Goal: Task Accomplishment & Management: Manage account settings

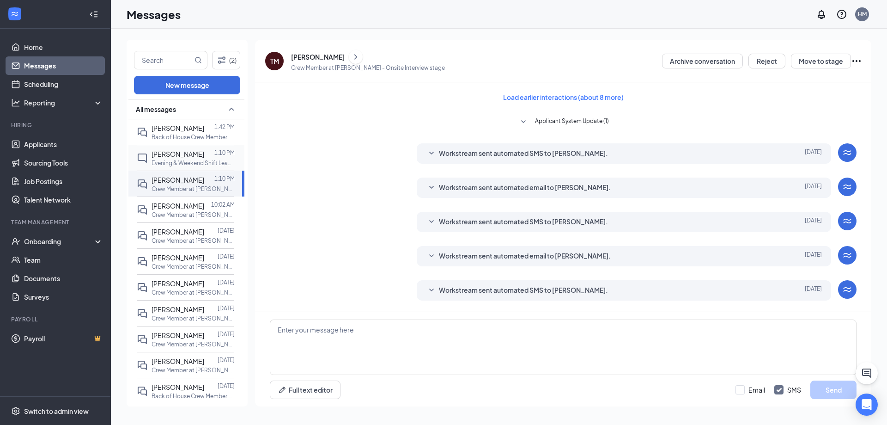
scroll to position [273, 0]
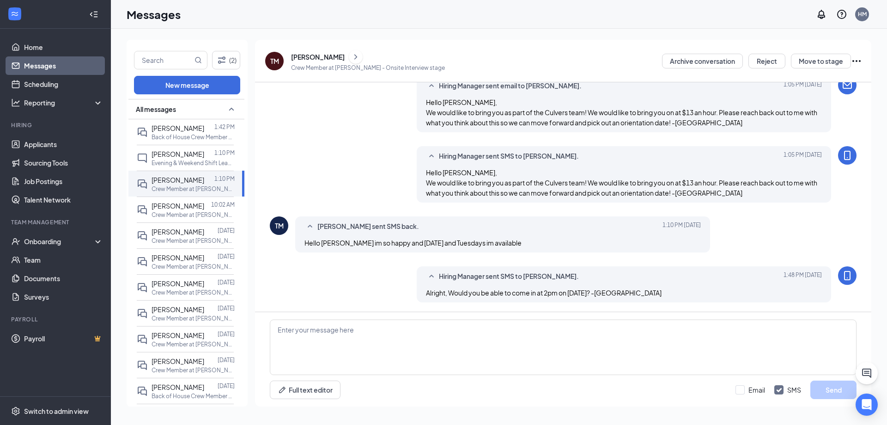
click at [485, 315] on div "Full text editor Email SMS Send" at bounding box center [563, 359] width 616 height 94
click at [477, 331] on textarea at bounding box center [563, 346] width 587 height 55
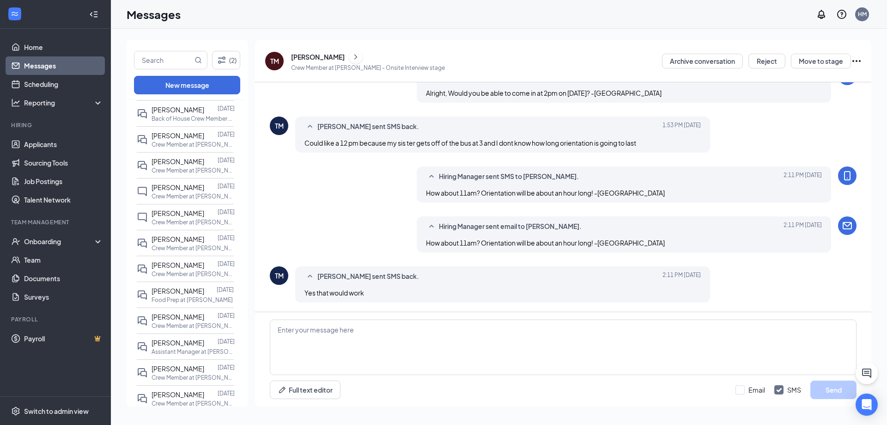
scroll to position [323, 0]
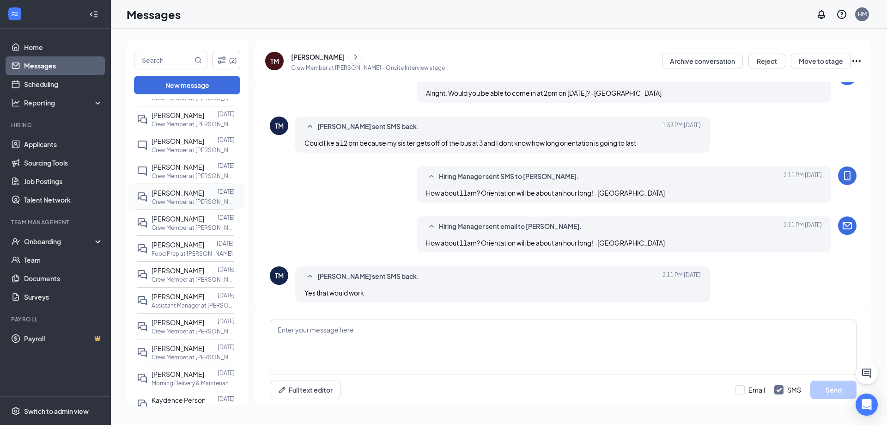
click at [188, 206] on p "Crew Member at [PERSON_NAME]" at bounding box center [193, 202] width 83 height 8
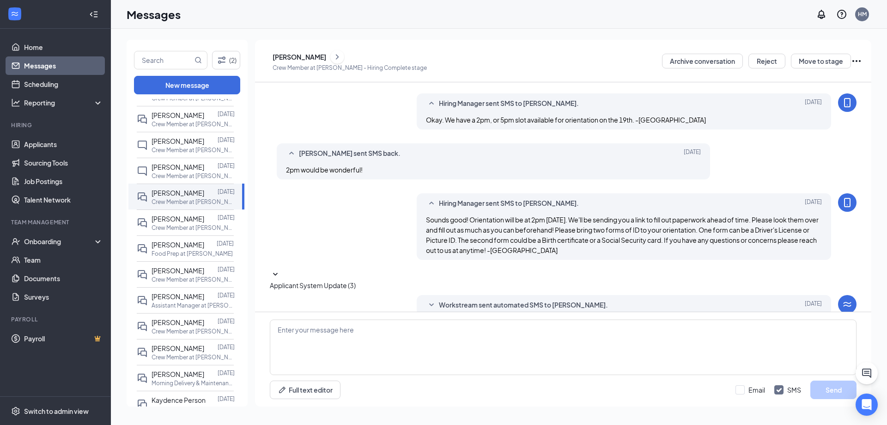
scroll to position [176, 0]
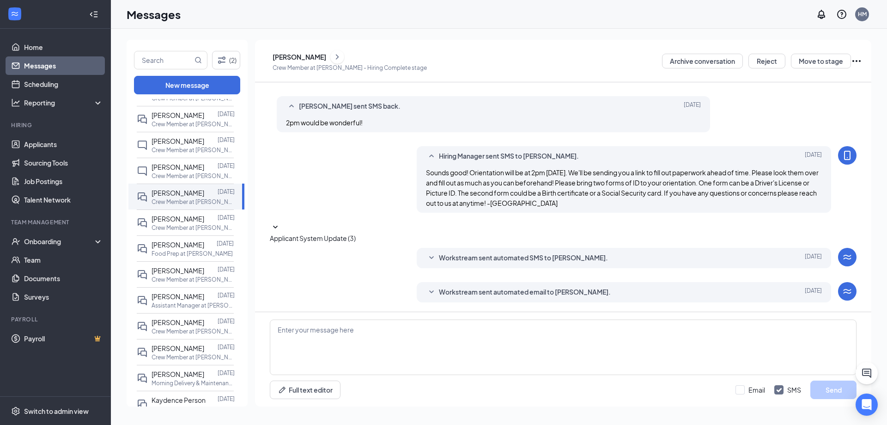
drag, startPoint x: 422, startPoint y: 163, endPoint x: 631, endPoint y: 198, distance: 211.7
click at [631, 198] on div "Hiring Manager sent SMS to [PERSON_NAME]. [DATE] Sounds good! Orientation will …" at bounding box center [624, 179] width 415 height 67
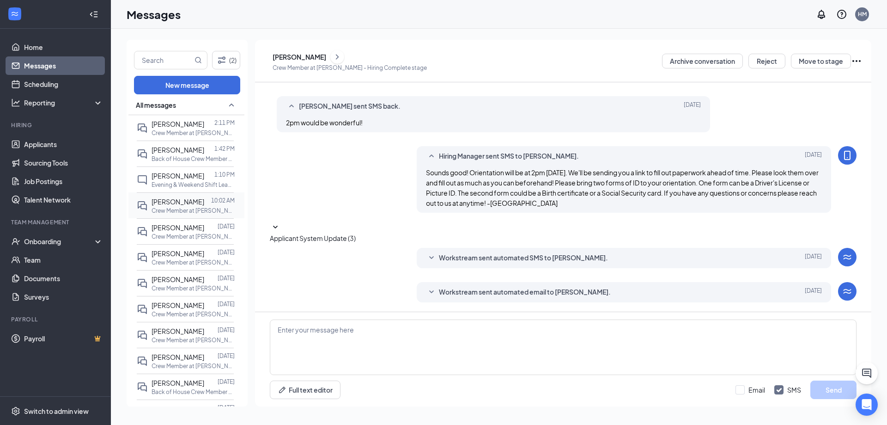
scroll to position [0, 0]
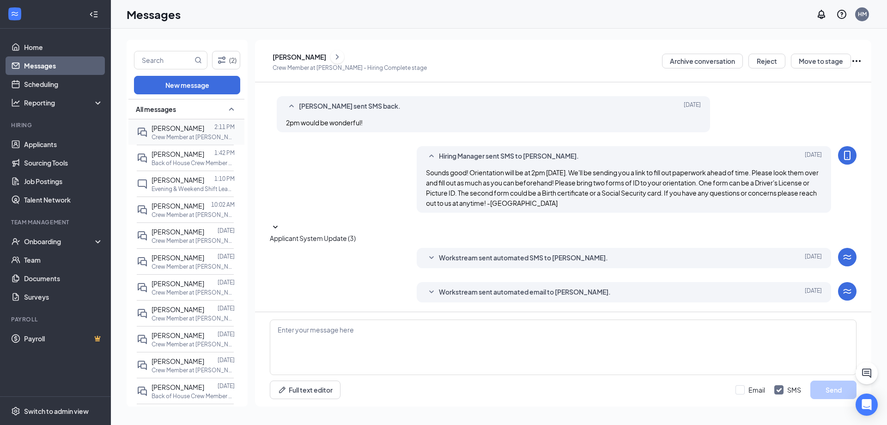
click at [178, 133] on p "Crew Member at [PERSON_NAME]" at bounding box center [193, 137] width 83 height 8
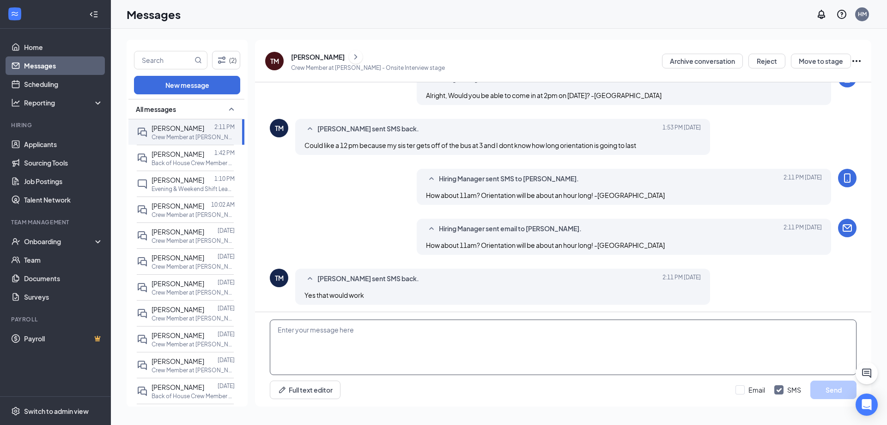
scroll to position [309, 0]
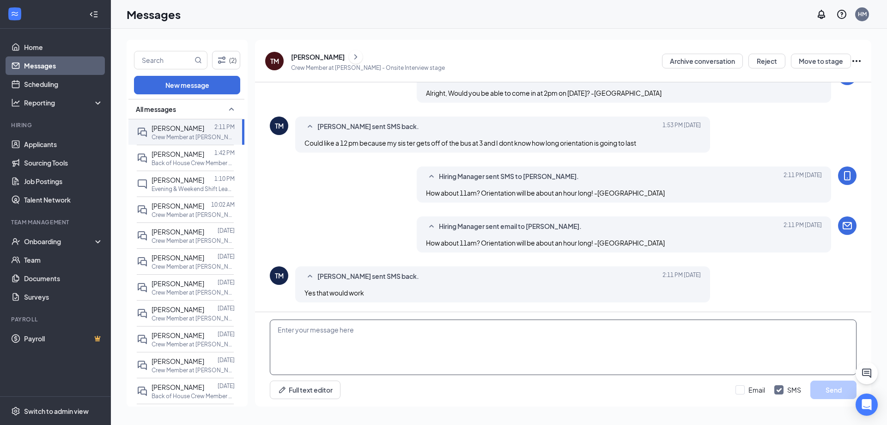
click at [424, 354] on textarea at bounding box center [563, 346] width 587 height 55
paste textarea "Sounds good! Orientation will be at 2pm [DATE]. We'll be sending you a link to …"
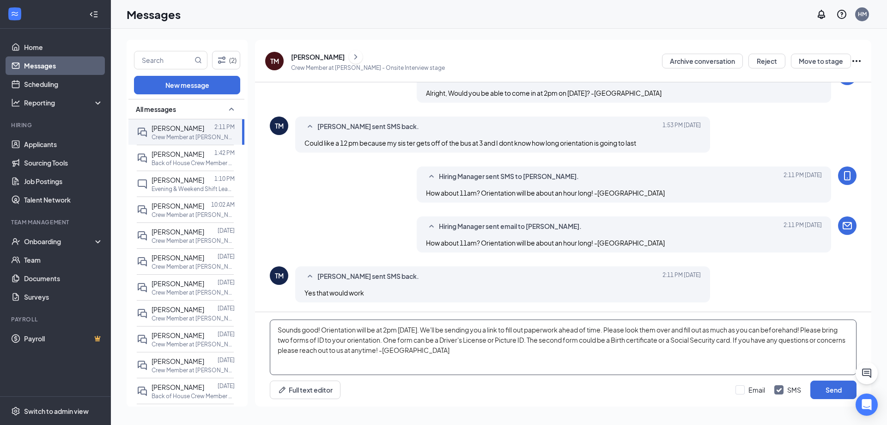
click at [394, 330] on textarea "Sounds good! Orientation will be at 2pm [DATE]. We'll be sending you a link to …" at bounding box center [563, 346] width 587 height 55
click at [458, 328] on textarea "Sounds good! Orientation will be at 11am [DATE]. We'll be sending you a link to…" at bounding box center [563, 346] width 587 height 55
drag, startPoint x: 459, startPoint y: 329, endPoint x: 416, endPoint y: 331, distance: 43.0
click at [416, 331] on textarea "Sounds good! Orientation will be at 11am [DATE]. We'll be sending you a link to…" at bounding box center [563, 346] width 587 height 55
click at [563, 334] on textarea "Sounds good! Orientation will be at 11am [DATE]. We'll be sending you a link to…" at bounding box center [563, 346] width 587 height 55
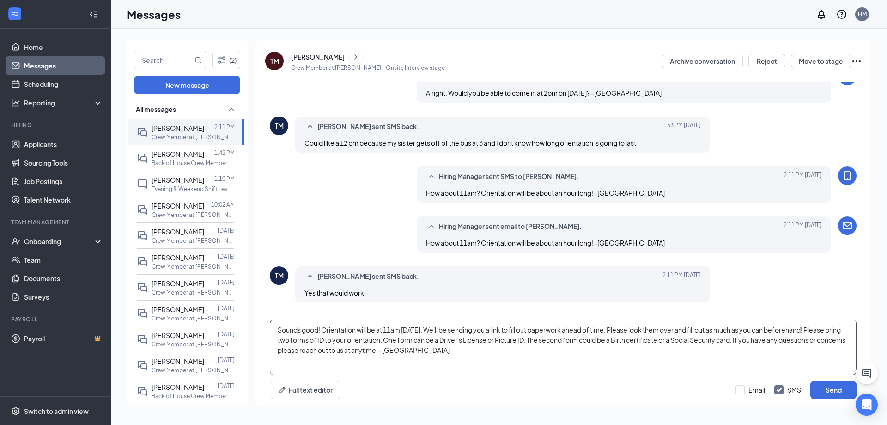
click at [544, 357] on textarea "Sounds good! Orientation will be at 11am [DATE]. We'll be sending you a link to…" at bounding box center [563, 346] width 587 height 55
click at [467, 330] on textarea "Sounds good! Orientation will be at 11am [DATE]. We'll be sending you a link to…" at bounding box center [563, 346] width 587 height 55
type textarea "Sounds good! Orientation will be at 11am [DATE]. We'll be sending you a link to…"
click at [825, 384] on button "Send" at bounding box center [833, 389] width 46 height 18
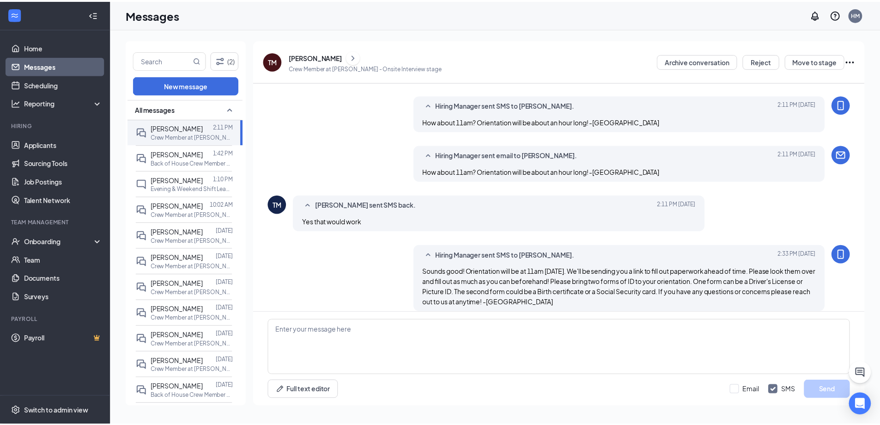
scroll to position [389, 0]
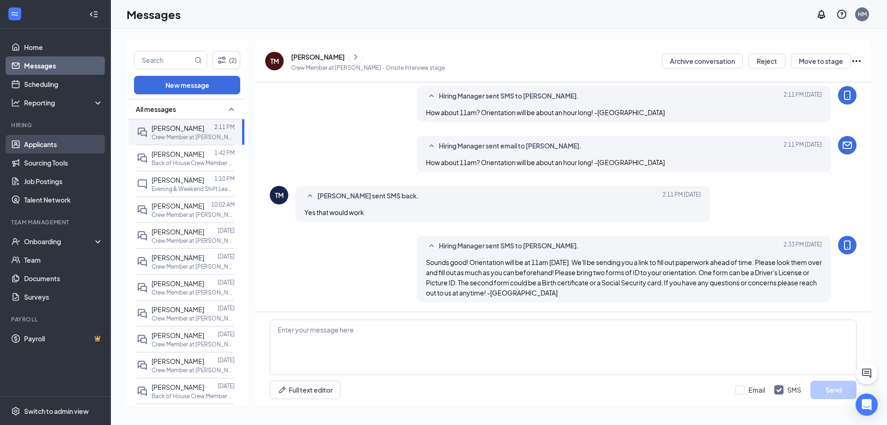
click at [33, 142] on link "Applicants" at bounding box center [63, 144] width 79 height 18
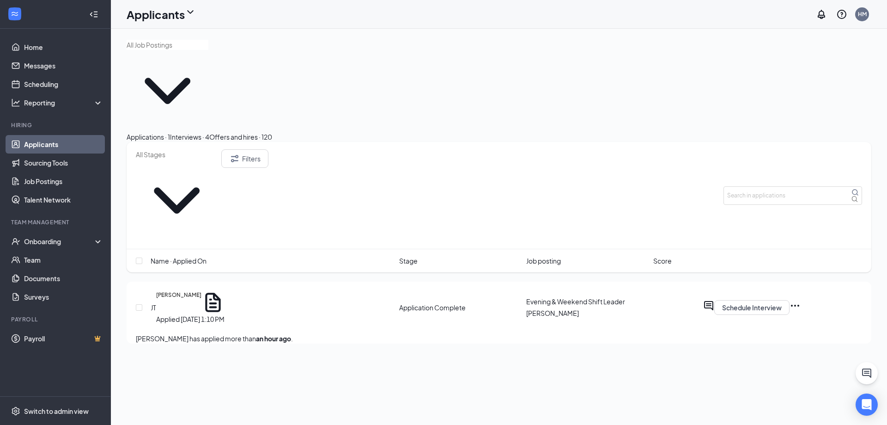
click at [209, 132] on div "Interviews · 4" at bounding box center [189, 137] width 39 height 10
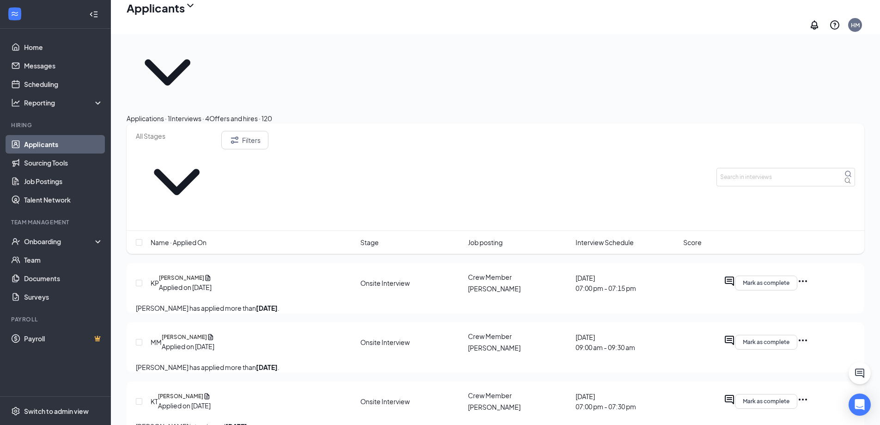
scroll to position [37, 0]
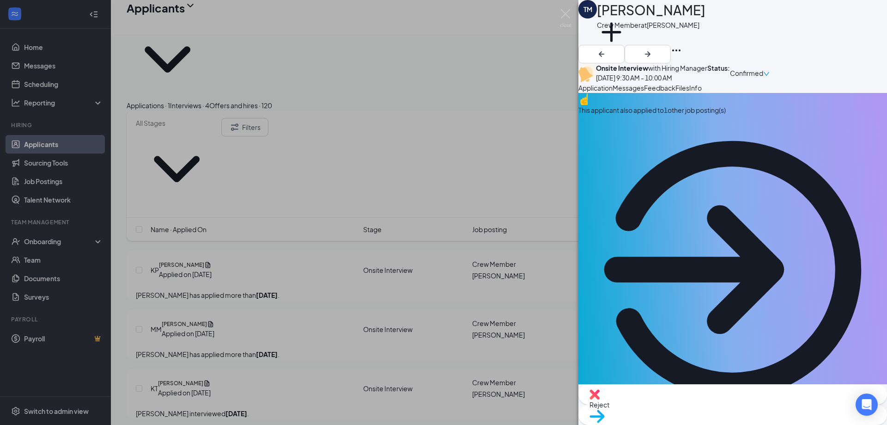
click at [632, 424] on span "Move to stage" at bounding box center [610, 428] width 43 height 8
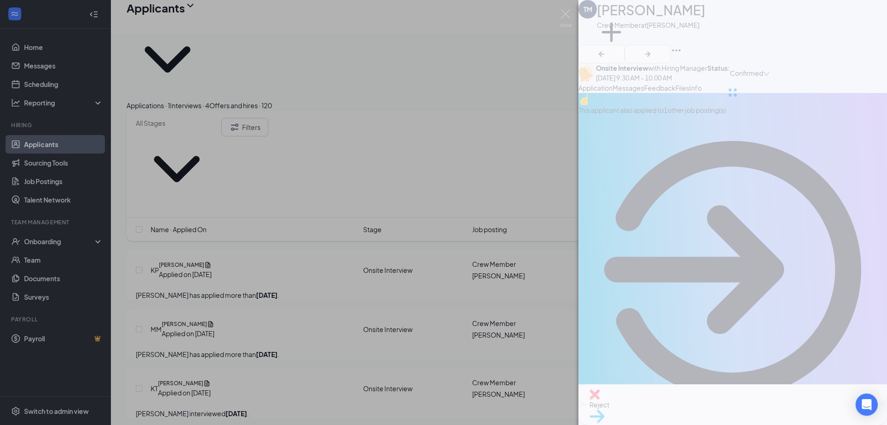
type input "Hiring Complete (final stage)"
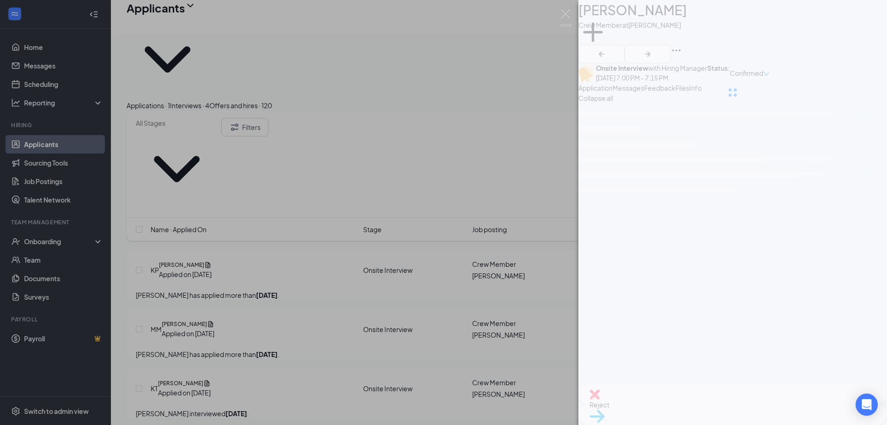
click at [55, 241] on div "KP [PERSON_NAME] Crew Member at [PERSON_NAME] Add a tag Onsite Interview with H…" at bounding box center [443, 212] width 887 height 425
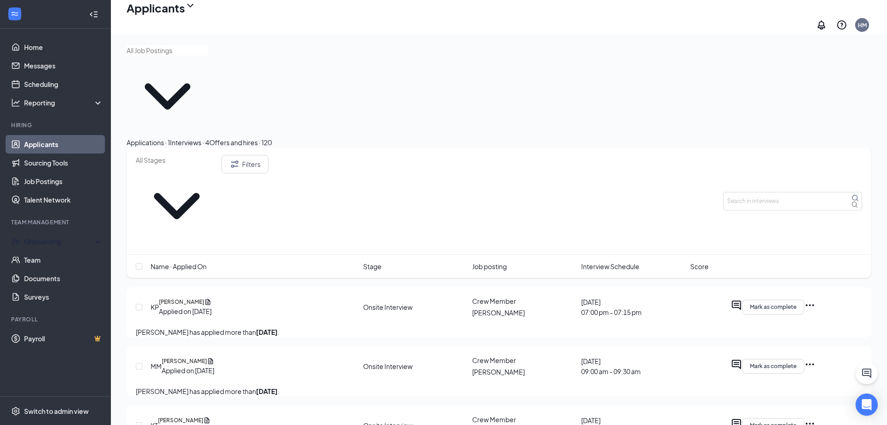
click at [55, 241] on div "Onboarding" at bounding box center [59, 241] width 71 height 9
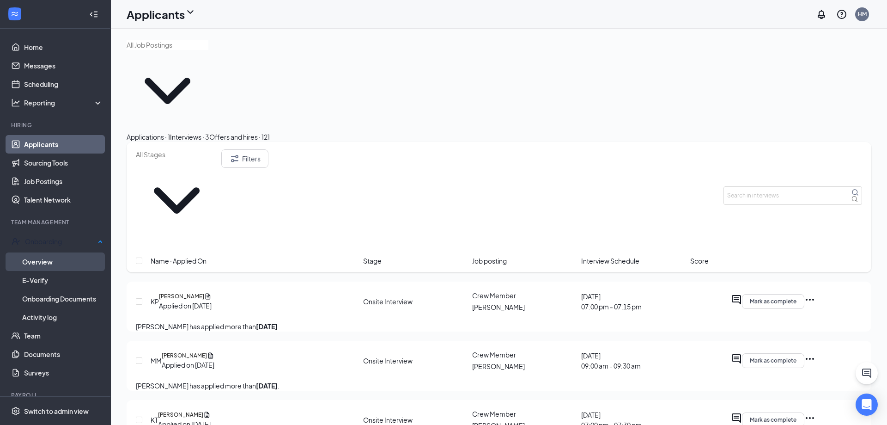
click at [58, 258] on link "Overview" at bounding box center [62, 261] width 81 height 18
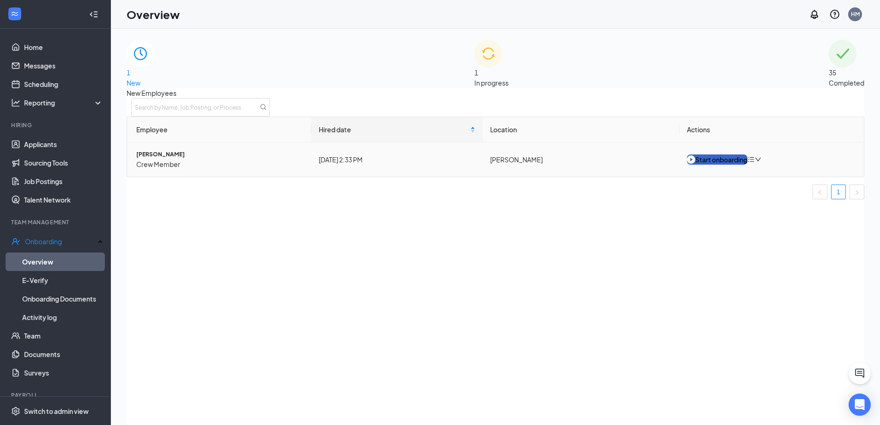
click at [719, 164] on div "Start onboarding" at bounding box center [717, 159] width 61 height 10
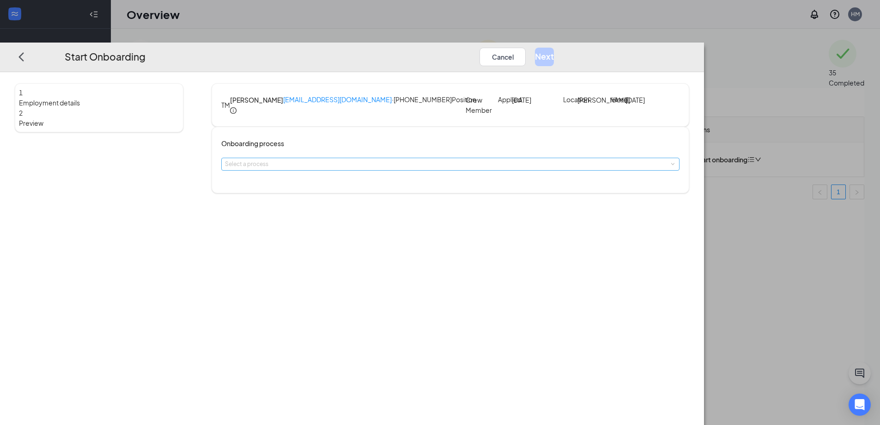
click at [411, 169] on div "Select a process" at bounding box center [448, 163] width 447 height 9
click at [401, 211] on li "[PERSON_NAME] - Team Member" at bounding box center [386, 207] width 152 height 17
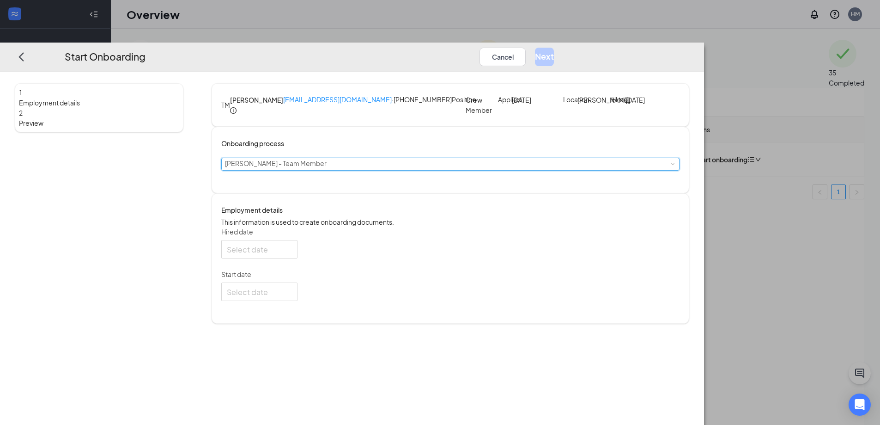
type input "[DATE]"
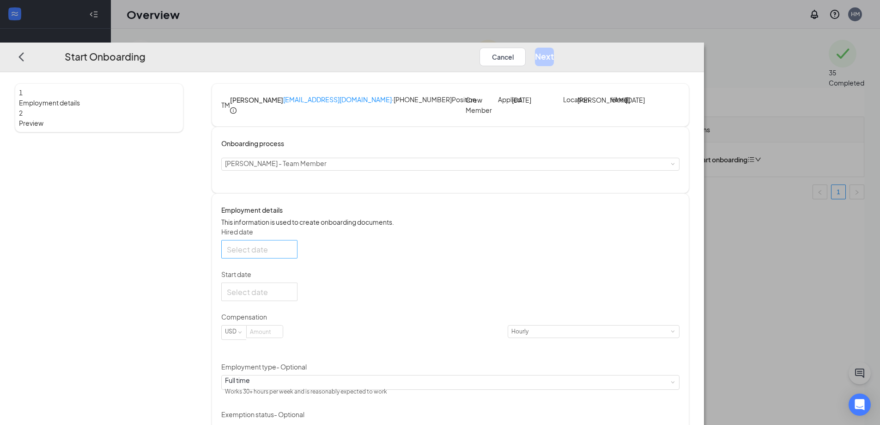
click at [292, 255] on div at bounding box center [259, 249] width 65 height 12
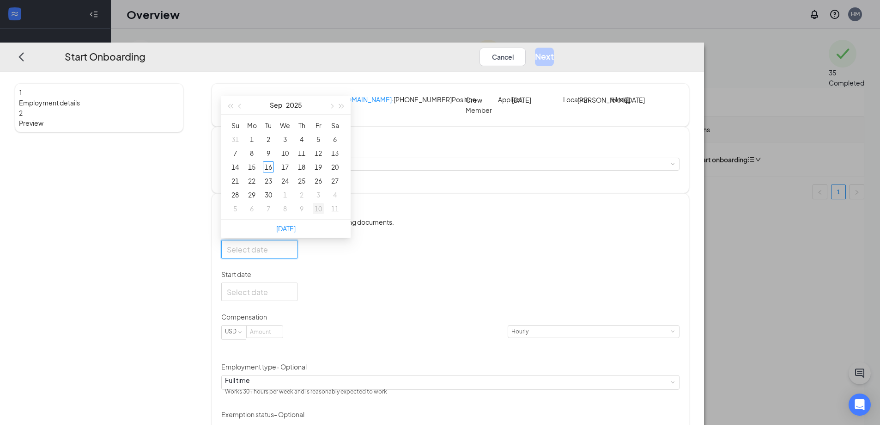
type input "[DATE]"
click at [274, 172] on div "16" at bounding box center [268, 166] width 11 height 11
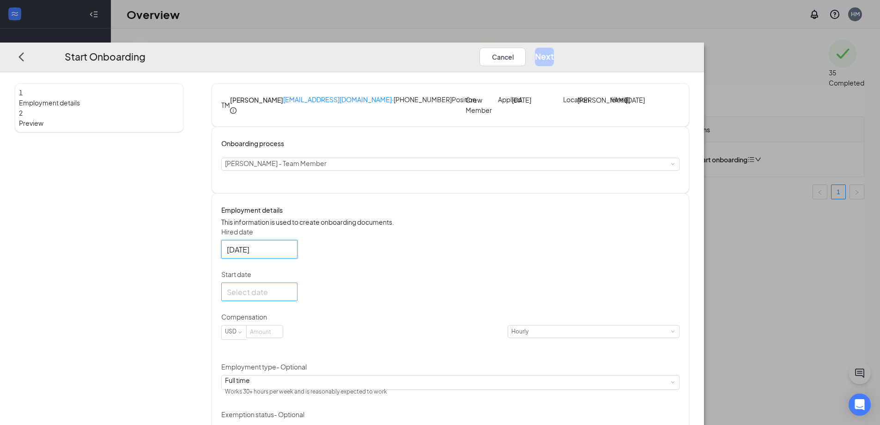
click at [292, 298] on div at bounding box center [259, 292] width 65 height 12
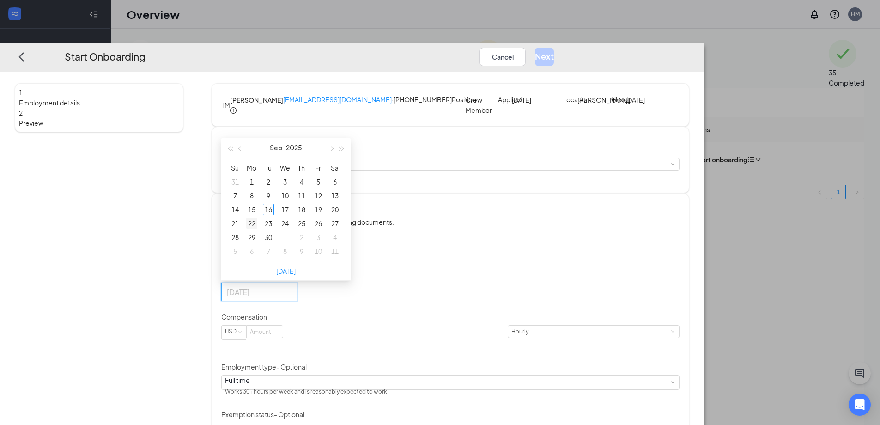
type input "[DATE]"
click at [257, 229] on div "22" at bounding box center [251, 223] width 11 height 11
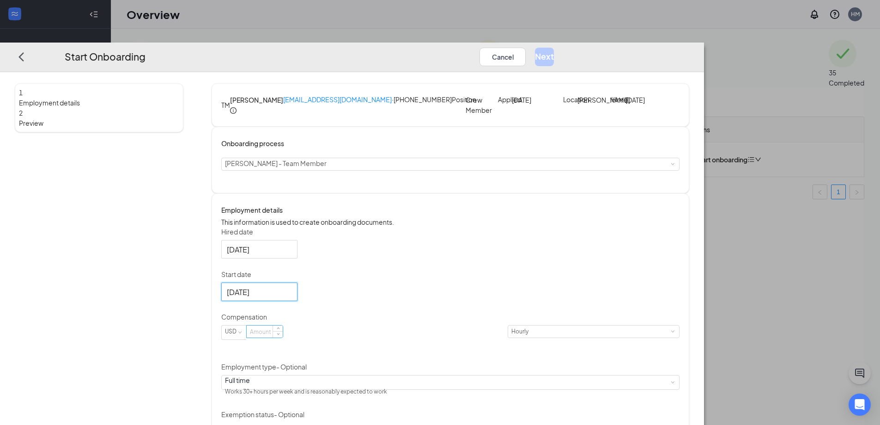
click at [283, 337] on input at bounding box center [265, 331] width 36 height 12
type input "13"
click at [487, 347] on div "Hired date [DATE] [DATE] Su Mo Tu We Th Fr Sa 31 1 2 3 4 5 6 7 8 9 10 11 12 13 …" at bounding box center [450, 351] width 458 height 249
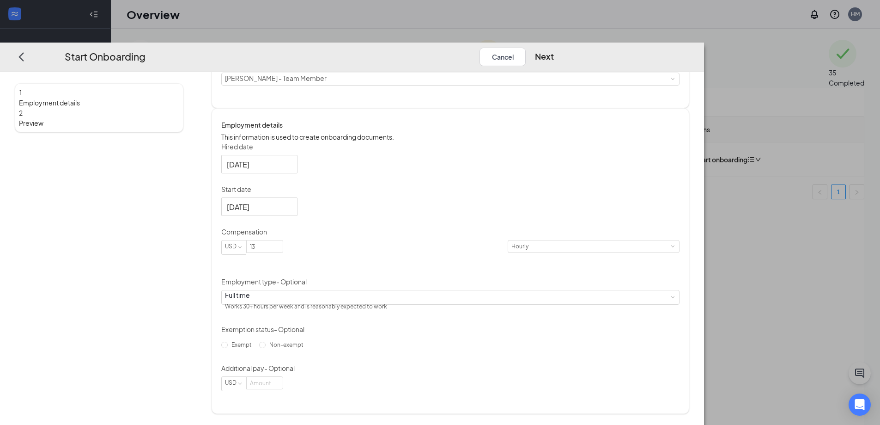
scroll to position [42, 0]
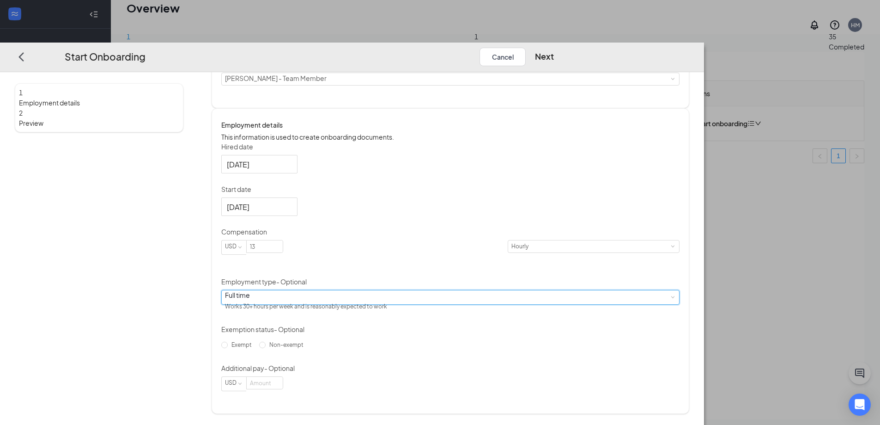
click at [438, 302] on div "Full time Works 30+ hours per week and is reasonably expected to work" at bounding box center [450, 297] width 451 height 14
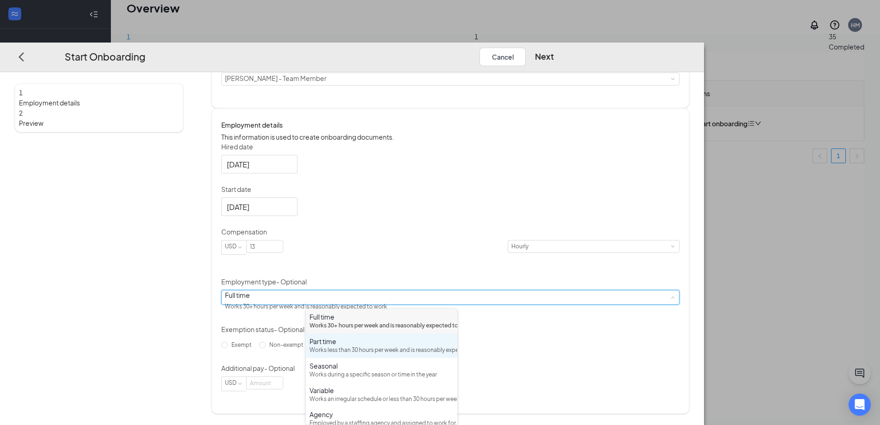
click at [416, 354] on div "Works less than 30 hours per week and is reasonably expected to work" at bounding box center [382, 350] width 144 height 9
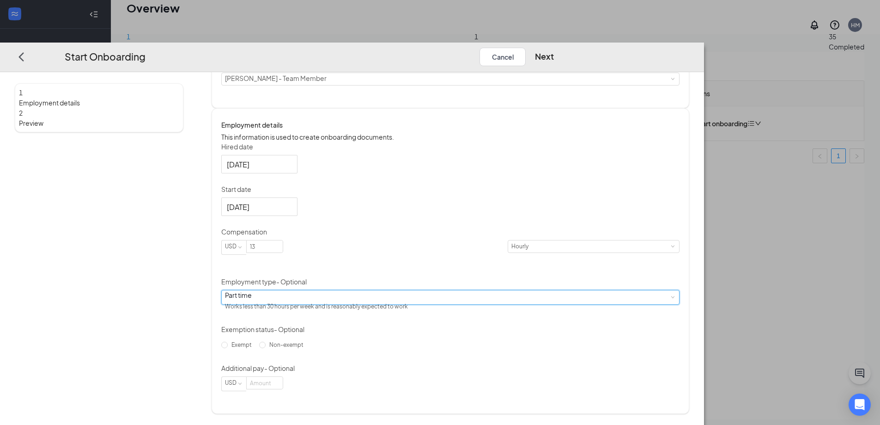
click at [445, 294] on div "Part time Works less than 30 hours per week and is reasonably expected to work" at bounding box center [450, 297] width 451 height 14
click at [571, 295] on div "Hired date [DATE] [DATE] Su Mo Tu We Th Fr Sa 31 1 2 3 4 5 6 7 8 9 10 11 12 13 …" at bounding box center [450, 266] width 458 height 249
click at [554, 47] on button "Next" at bounding box center [544, 56] width 19 height 18
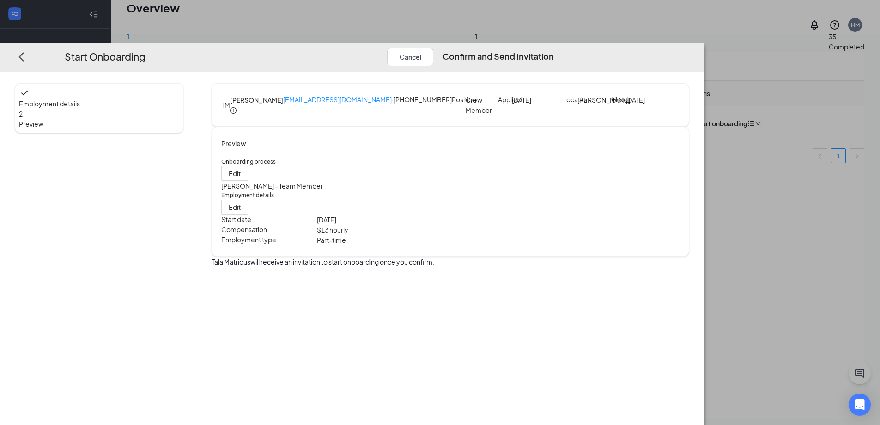
scroll to position [0, 0]
click at [554, 47] on button "Confirm and Send Invitation" at bounding box center [498, 56] width 111 height 18
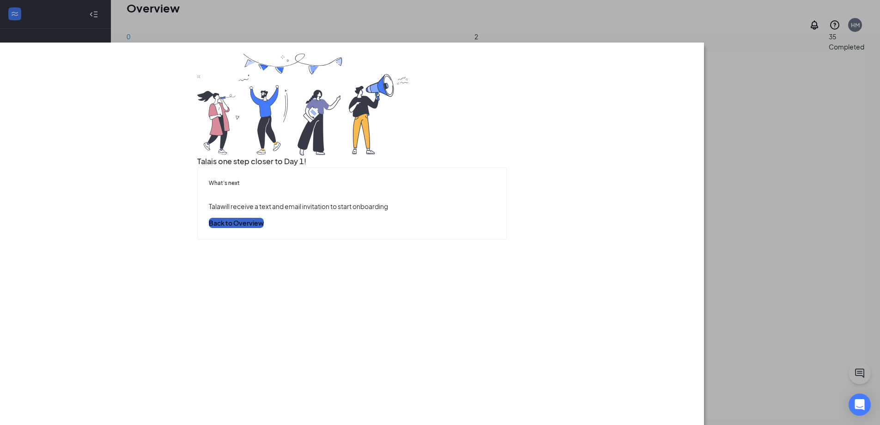
click at [264, 228] on button "Back to Overview" at bounding box center [236, 223] width 55 height 10
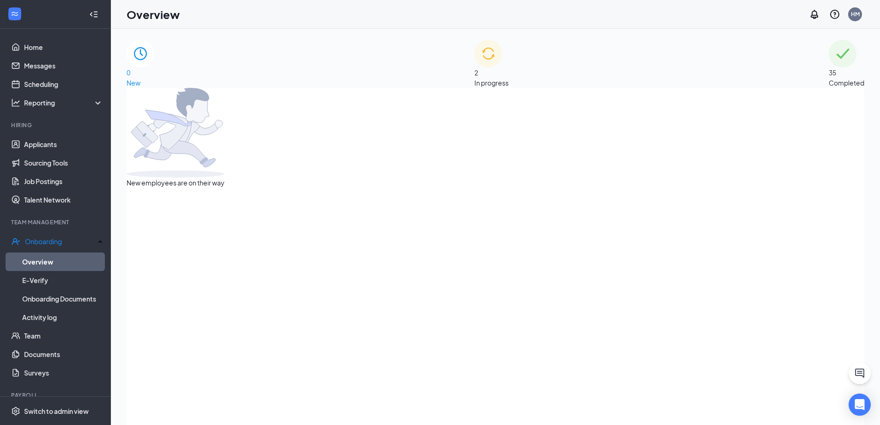
click at [509, 84] on div "2 In progress" at bounding box center [491, 64] width 34 height 48
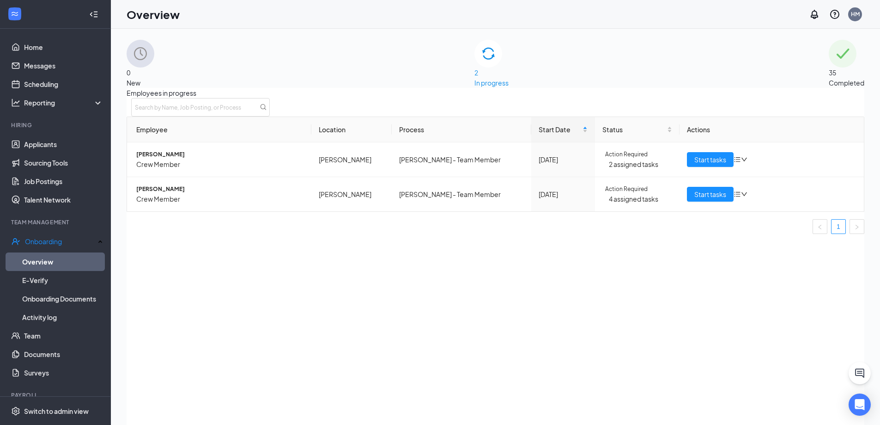
click at [829, 59] on div "35 Completed" at bounding box center [847, 64] width 36 height 48
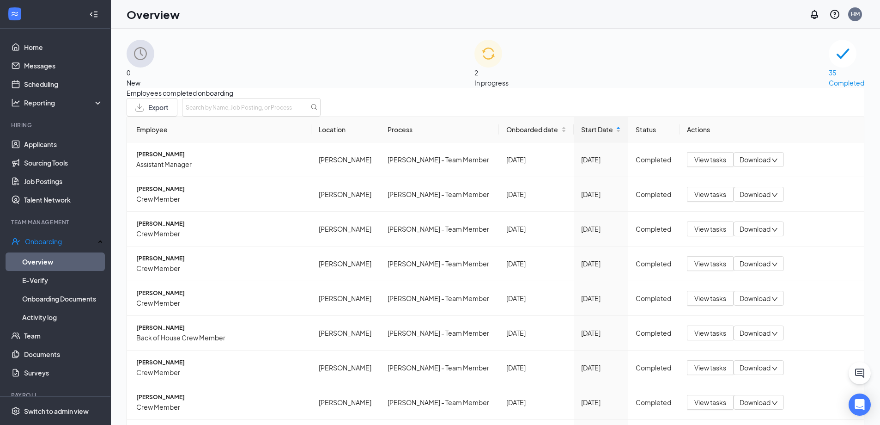
click at [509, 79] on span "In progress" at bounding box center [491, 83] width 34 height 8
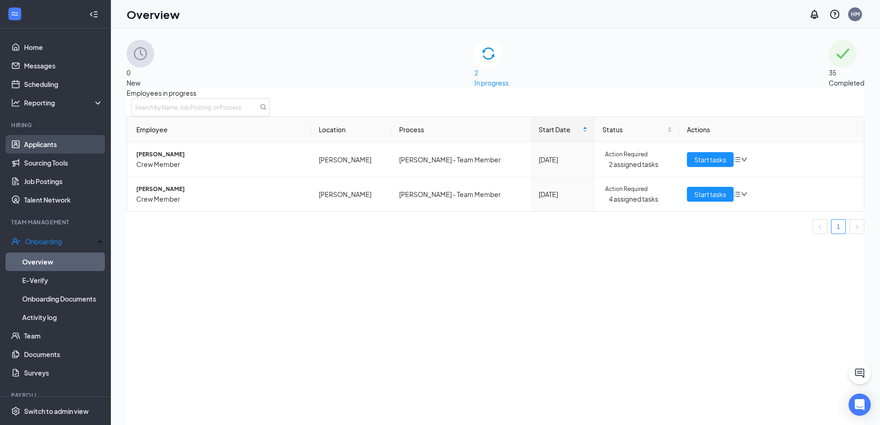
click at [45, 146] on link "Applicants" at bounding box center [63, 144] width 79 height 18
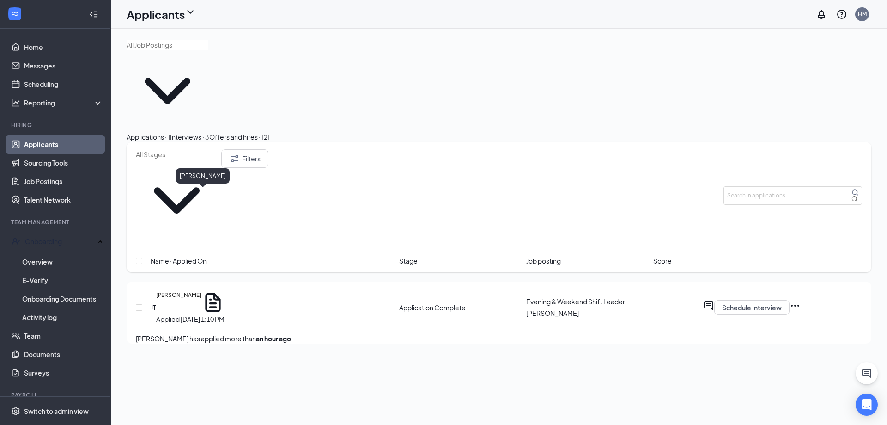
click at [201, 291] on h5 "[PERSON_NAME]" at bounding box center [178, 302] width 45 height 23
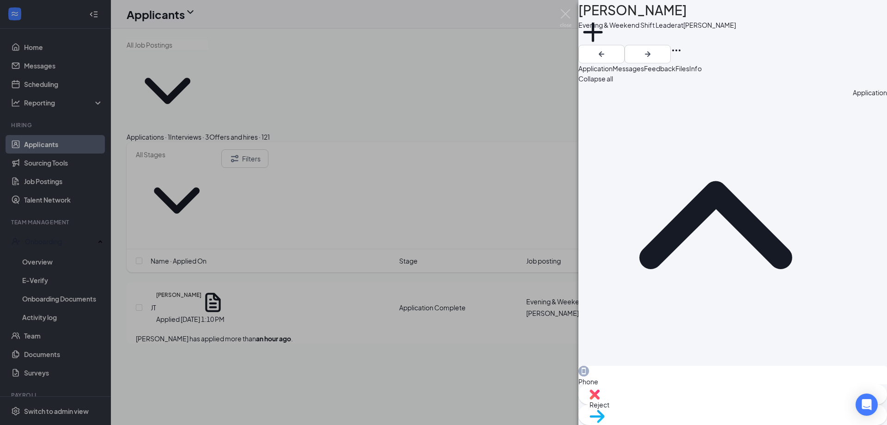
drag, startPoint x: 748, startPoint y: 193, endPoint x: 726, endPoint y: 198, distance: 23.2
drag, startPoint x: 726, startPoint y: 198, endPoint x: 686, endPoint y: 207, distance: 40.3
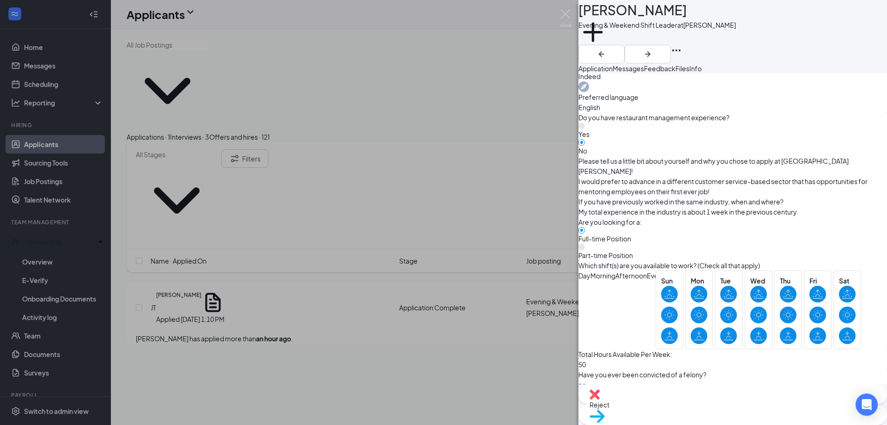
scroll to position [408, 0]
click at [677, 404] on div "Reject" at bounding box center [732, 394] width 309 height 20
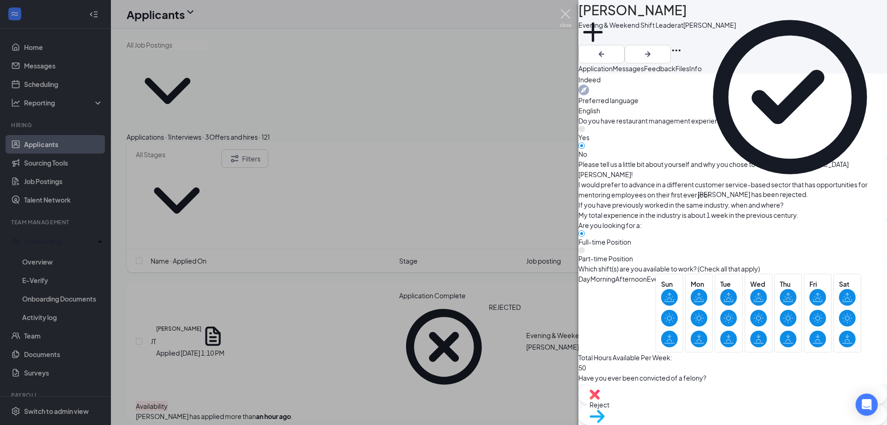
drag, startPoint x: 564, startPoint y: 8, endPoint x: 777, endPoint y: 18, distance: 212.7
click at [563, 8] on div "[PERSON_NAME] Evening & Weekend Shift Leader at [PERSON_NAME] Add a tag Applica…" at bounding box center [443, 212] width 887 height 425
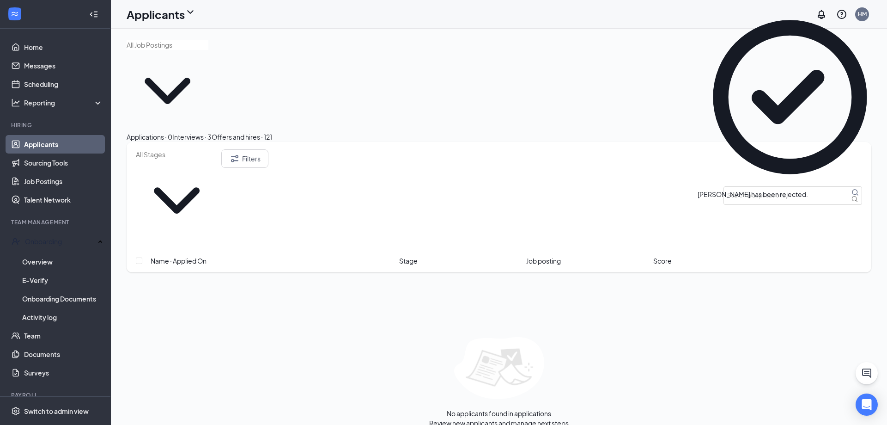
click at [808, 189] on icon "Cross" at bounding box center [808, 189] width 0 height 0
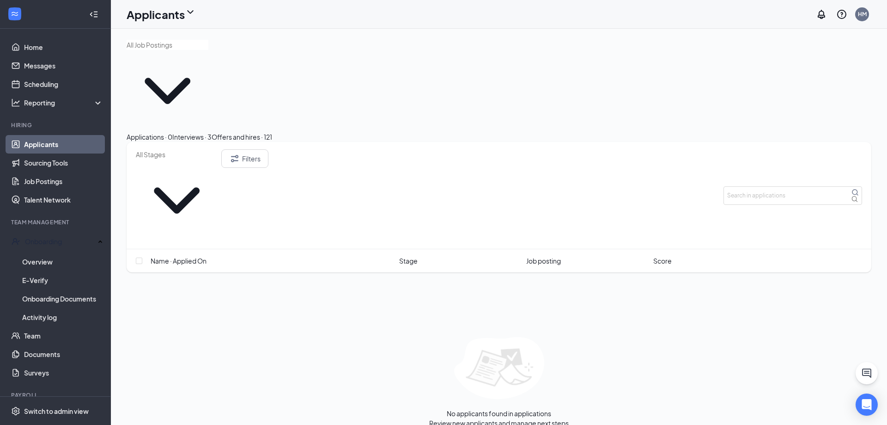
click at [212, 132] on button "Interviews · 3" at bounding box center [191, 137] width 39 height 10
